Goal: Information Seeking & Learning: Learn about a topic

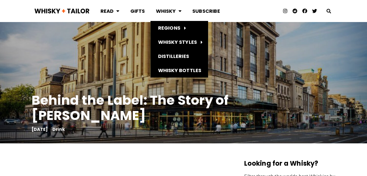
click at [179, 11] on span at bounding box center [179, 11] width 6 height 10
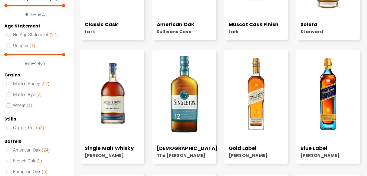
scroll to position [299, 0]
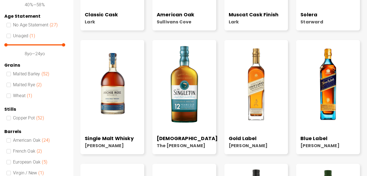
click at [256, 96] on img at bounding box center [256, 84] width 64 height 80
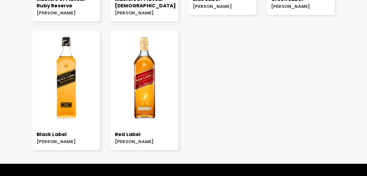
scroll to position [734, 0]
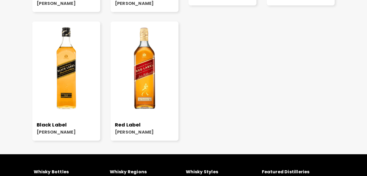
click at [66, 95] on img at bounding box center [66, 68] width 68 height 85
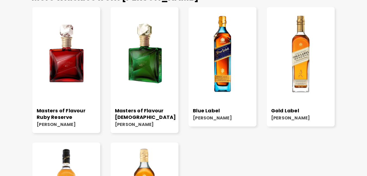
scroll to position [598, 0]
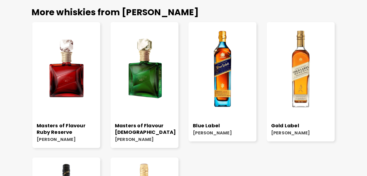
click at [237, 92] on img at bounding box center [223, 68] width 68 height 85
